Goal: Task Accomplishment & Management: Manage account settings

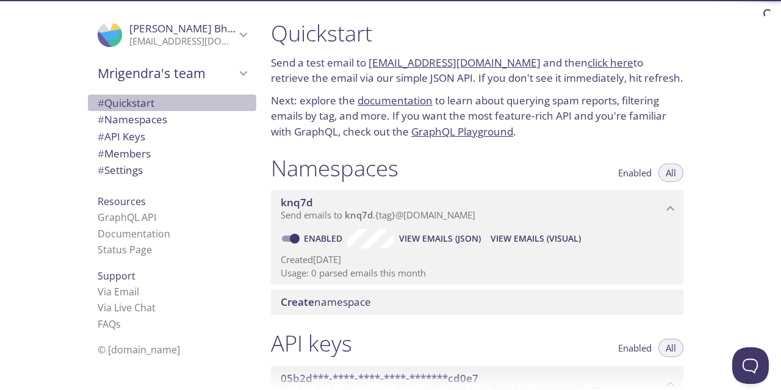
click at [142, 100] on span "# Quickstart" at bounding box center [126, 103] width 57 height 14
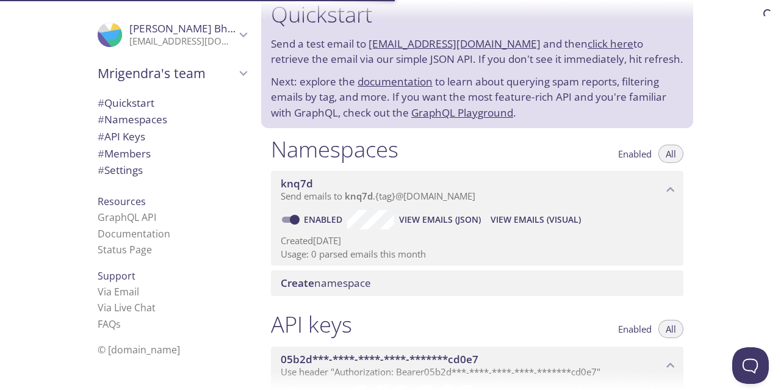
scroll to position [20, 0]
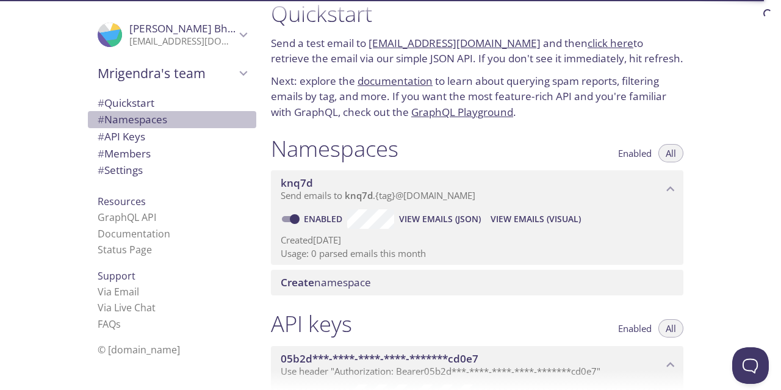
click at [135, 120] on span "# Namespaces" at bounding box center [133, 119] width 70 height 14
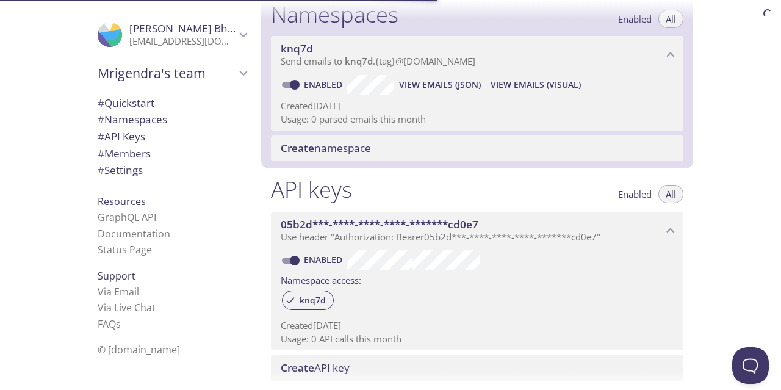
scroll to position [154, 0]
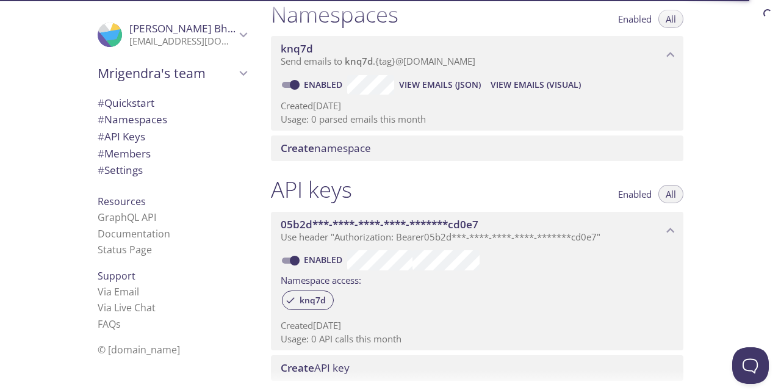
click at [307, 146] on span "Create" at bounding box center [298, 148] width 34 height 14
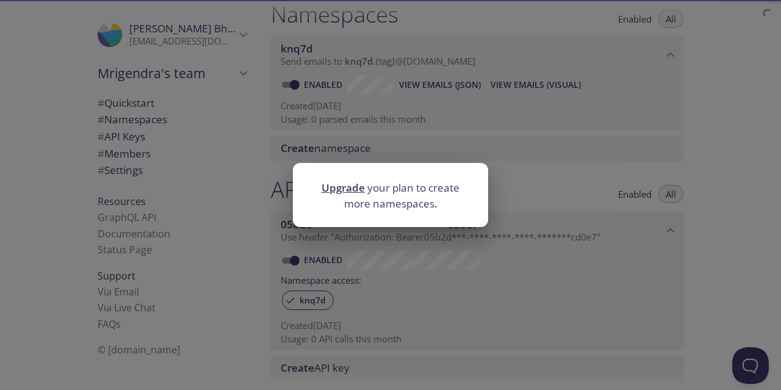
click at [343, 190] on link "Upgrade" at bounding box center [343, 188] width 43 height 14
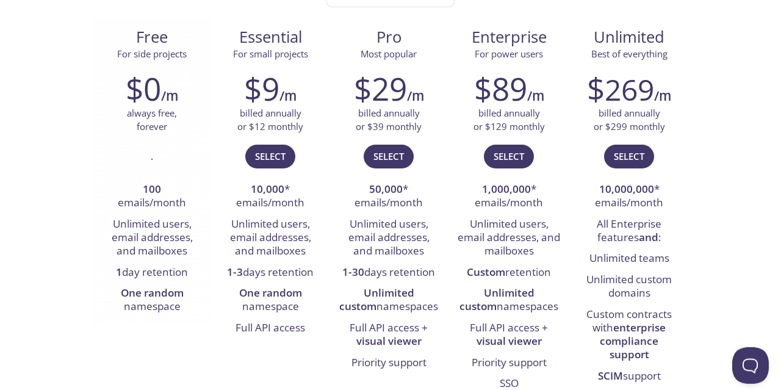
scroll to position [176, 0]
click at [146, 151] on div "." at bounding box center [152, 162] width 100 height 35
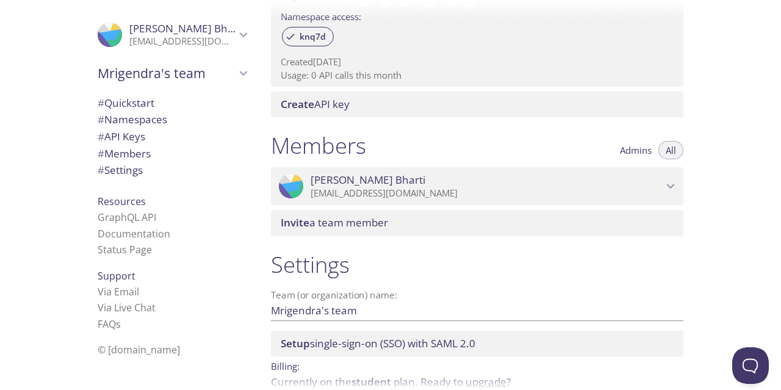
scroll to position [420, 0]
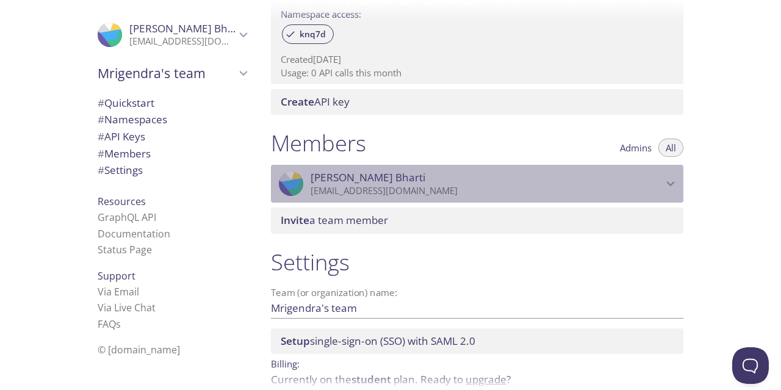
click at [662, 188] on p "[EMAIL_ADDRESS][DOMAIN_NAME]" at bounding box center [487, 191] width 352 height 12
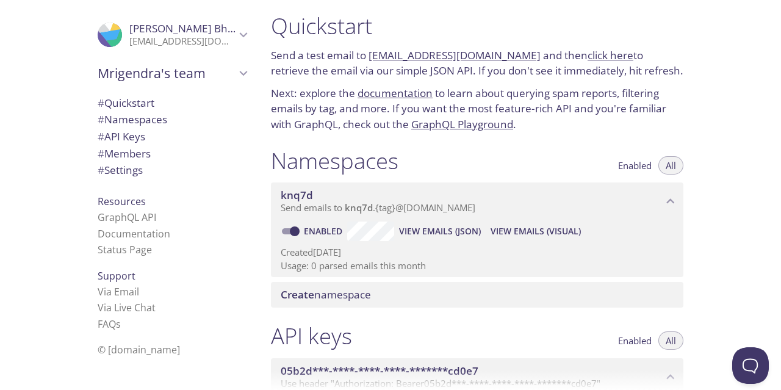
scroll to position [0, 0]
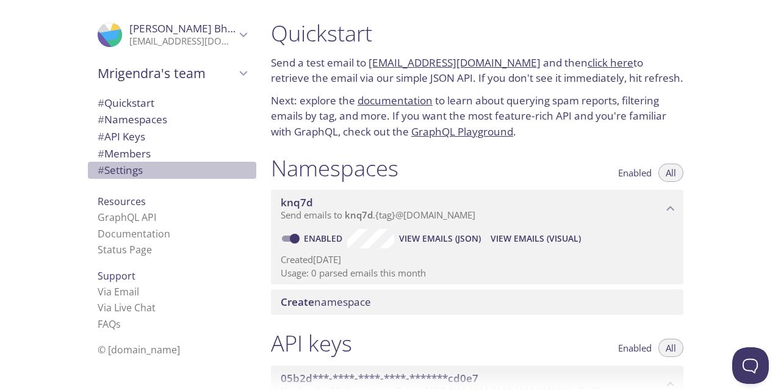
click at [129, 171] on span "# Settings" at bounding box center [120, 170] width 45 height 14
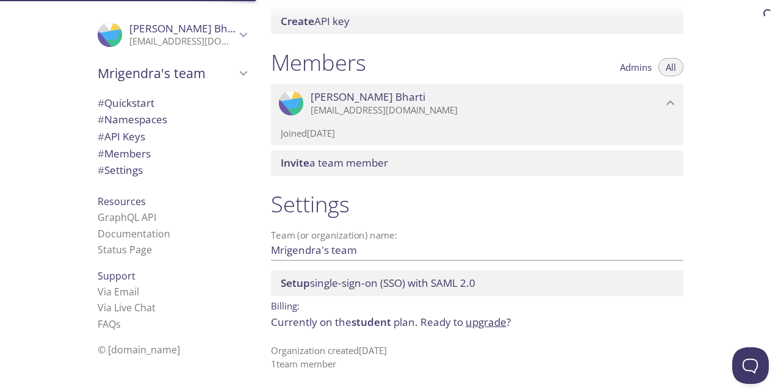
scroll to position [500, 0]
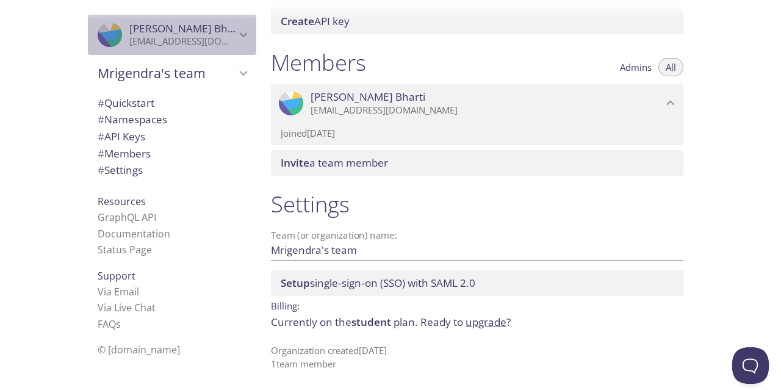
click at [204, 34] on span "[PERSON_NAME] Bharti" at bounding box center [186, 28] width 115 height 14
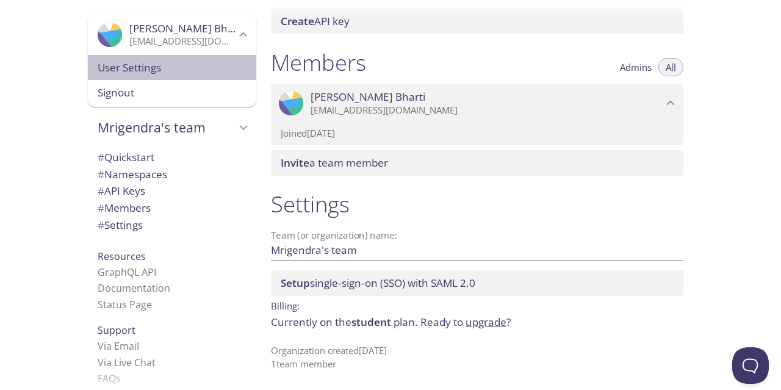
click at [147, 68] on span "User Settings" at bounding box center [172, 68] width 149 height 16
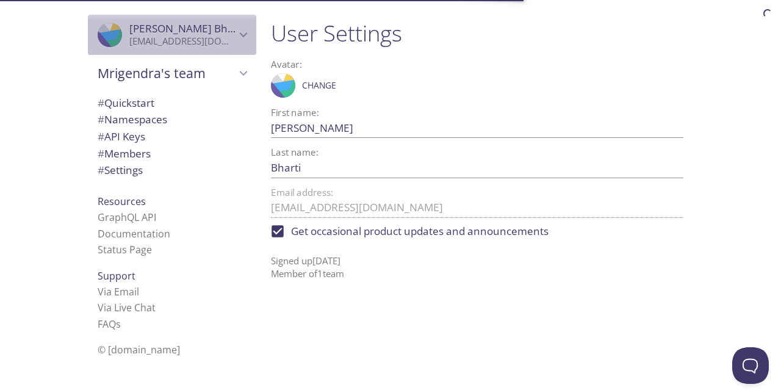
click at [139, 35] on span "[PERSON_NAME] Bharti" at bounding box center [186, 28] width 115 height 14
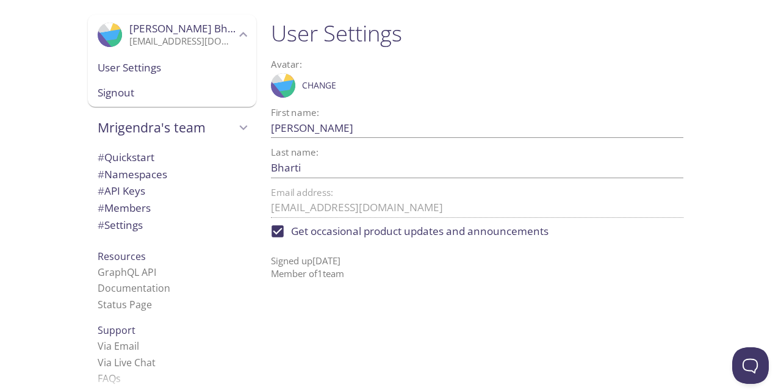
click at [0, 184] on div ".cls-1 { fill: #6d5ca8; } .cls-2 { fill: #3fc191; } .cls-3 { fill: #3b4752; } .…" at bounding box center [130, 195] width 261 height 390
click at [141, 120] on span "Mrigendra's team" at bounding box center [167, 127] width 138 height 17
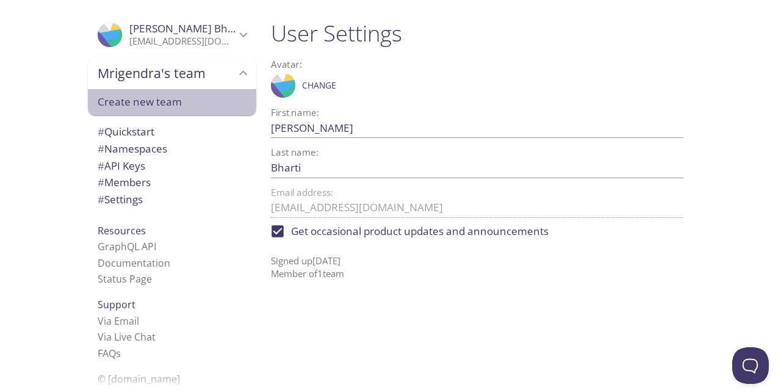
click at [146, 104] on span "Create new team" at bounding box center [172, 102] width 149 height 16
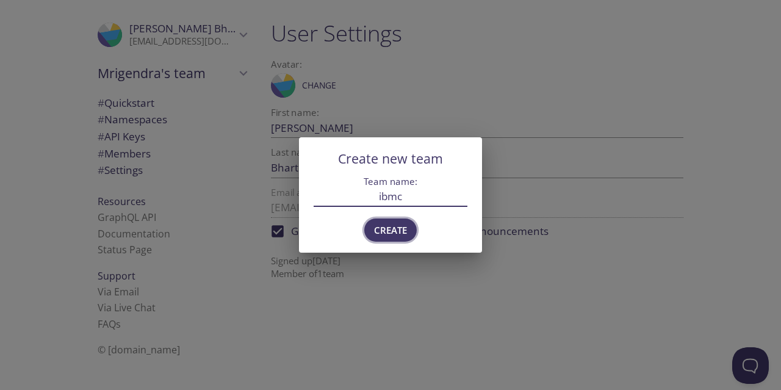
type input "ibmc"
click at [405, 223] on span "Create" at bounding box center [390, 230] width 33 height 16
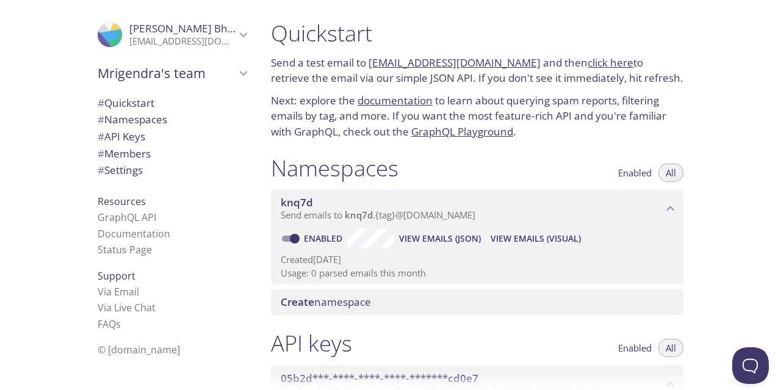
click at [479, 62] on link "[EMAIL_ADDRESS][DOMAIN_NAME]" at bounding box center [455, 63] width 172 height 14
click at [588, 65] on link "click here" at bounding box center [611, 63] width 46 height 14
